Goal: Information Seeking & Learning: Learn about a topic

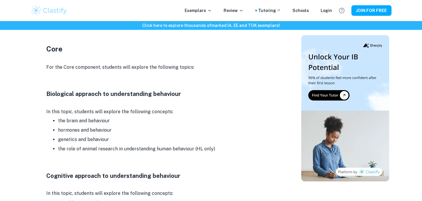
scroll to position [291, 0]
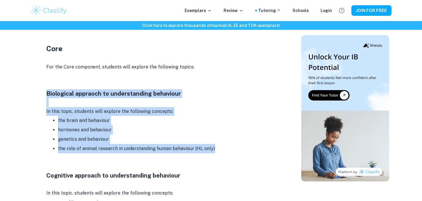
drag, startPoint x: 46, startPoint y: 93, endPoint x: 217, endPoint y: 149, distance: 180.2
copy div "Biological appraoch to understanding behaviour In this topic, students will exp…"
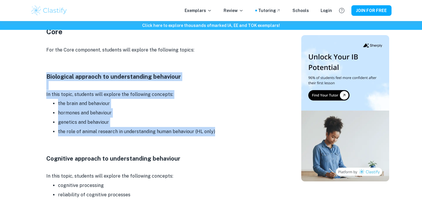
scroll to position [310, 0]
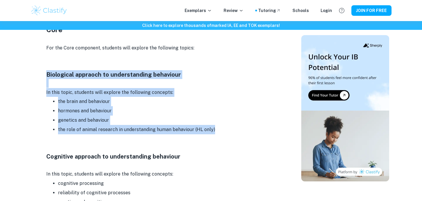
click at [208, 93] on p "In this topic, students will explore the following concepts:" at bounding box center [163, 92] width 234 height 9
drag, startPoint x: 46, startPoint y: 74, endPoint x: 226, endPoint y: 129, distance: 187.7
copy div "Biological appraoch to understanding behaviour In this topic, students will exp…"
click at [218, 88] on p "In this topic, students will explore the following concepts:" at bounding box center [163, 92] width 234 height 9
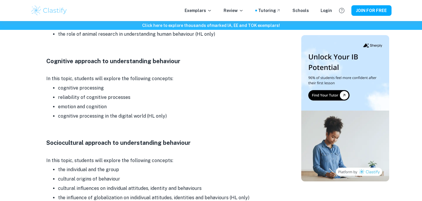
scroll to position [406, 0]
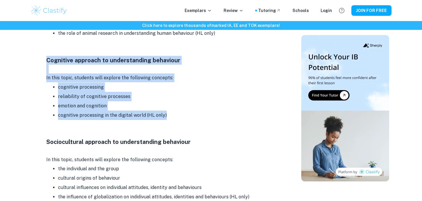
drag, startPoint x: 46, startPoint y: 59, endPoint x: 172, endPoint y: 118, distance: 139.4
copy div "Cognitive approach to understanding behaviour In this topic, students will expl…"
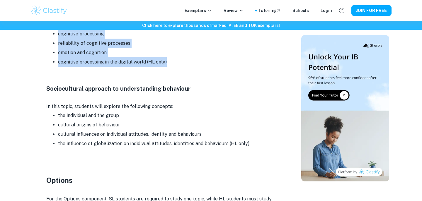
scroll to position [461, 0]
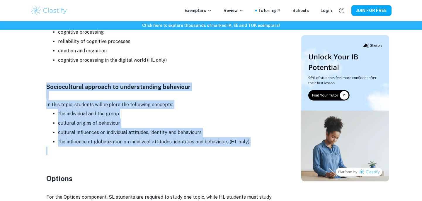
drag, startPoint x: 47, startPoint y: 84, endPoint x: 247, endPoint y: 152, distance: 211.6
click at [247, 152] on div "Exploring the IB Psychology syllabus provides a clear view of the skills and kn…" at bounding box center [163, 161] width 234 height 768
copy div "Sociocultural approach to understanding behaviour In this topic, students will …"
